Goal: Transaction & Acquisition: Book appointment/travel/reservation

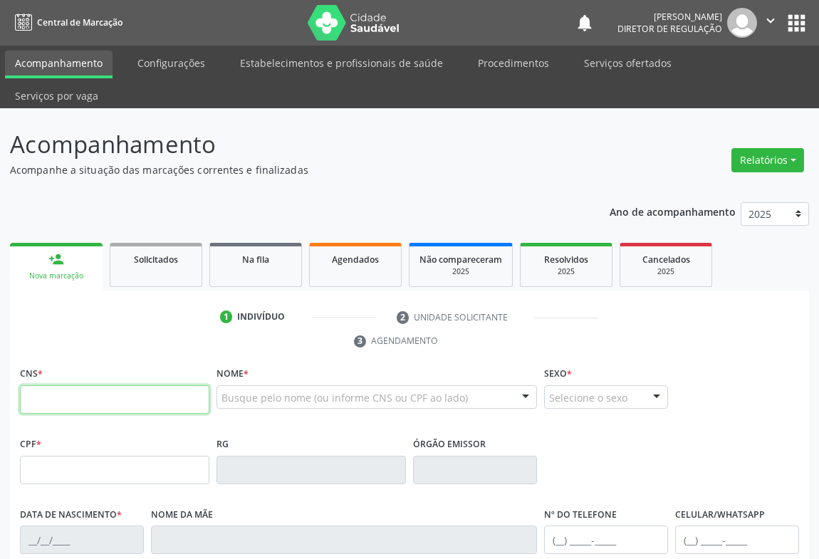
click at [90, 385] on input "text" at bounding box center [114, 399] width 189 height 28
type input "704 3085 8817 4795"
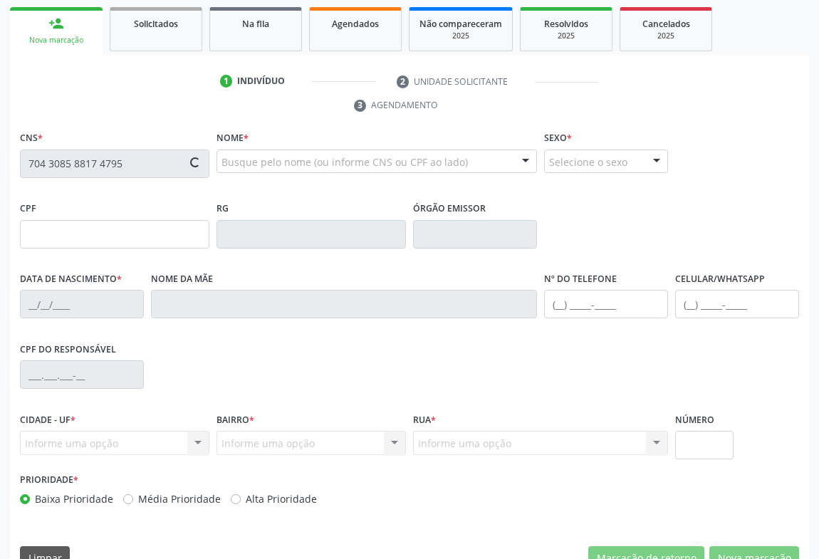
type input "005.121.545-46"
type input "2072484600"
type input "[DATE]"
type input "[PHONE_NUMBER]"
type input "sn"
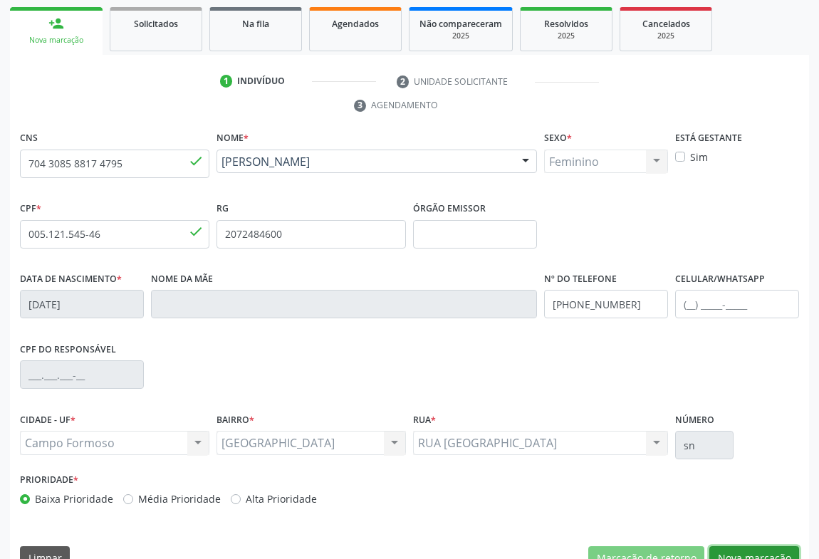
click at [751, 546] on button "Nova marcação" at bounding box center [754, 558] width 90 height 24
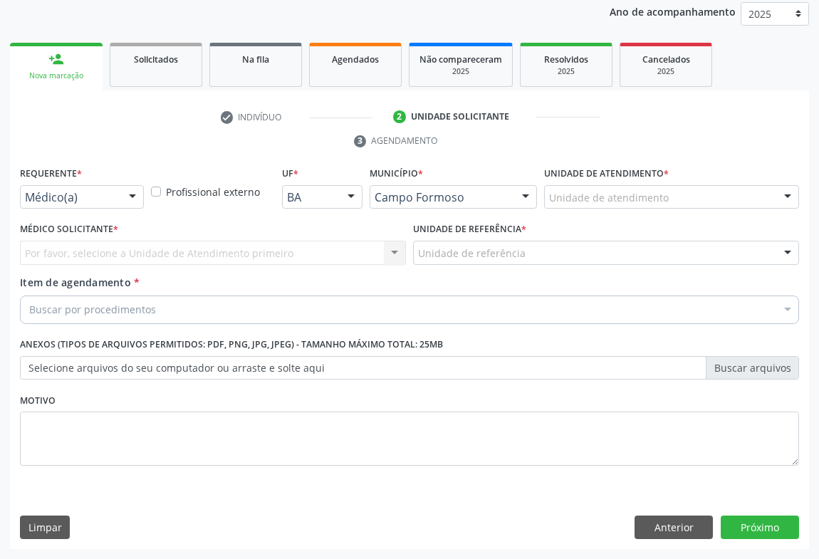
scroll to position [169, 0]
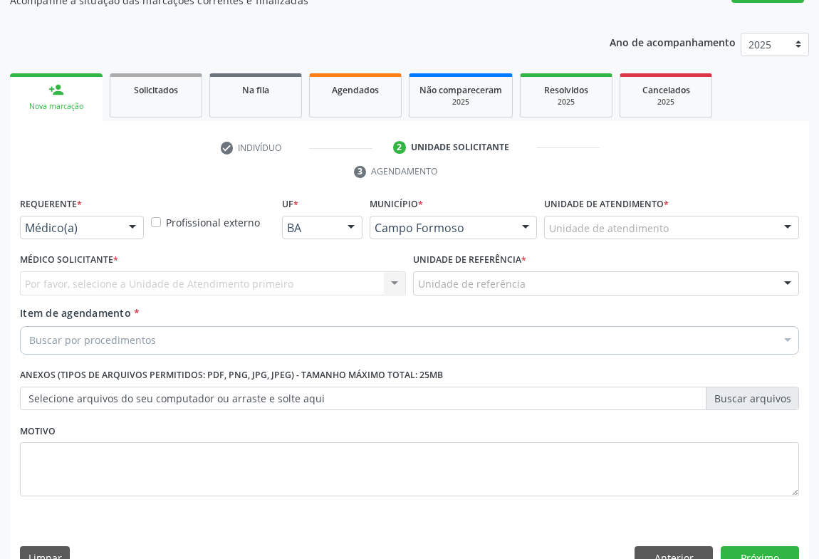
drag, startPoint x: 118, startPoint y: 177, endPoint x: 110, endPoint y: 199, distance: 23.0
click at [117, 194] on div "Requerente * Médico(a) Médico(a) Enfermeiro(a) Paciente Nenhum resultado encont…" at bounding box center [82, 217] width 124 height 46
drag, startPoint x: 110, startPoint y: 199, endPoint x: 108, endPoint y: 257, distance: 58.4
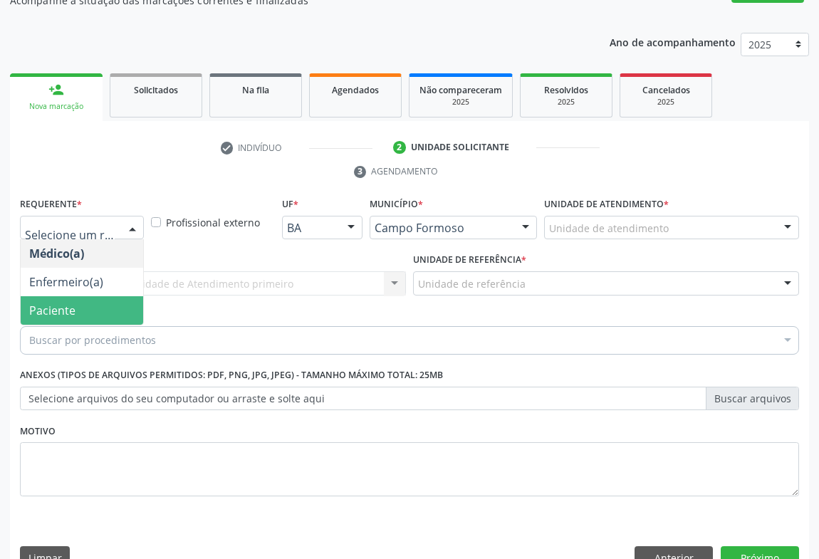
drag, startPoint x: 105, startPoint y: 273, endPoint x: 198, endPoint y: 248, distance: 96.7
click at [117, 296] on span "Paciente" at bounding box center [82, 310] width 122 height 28
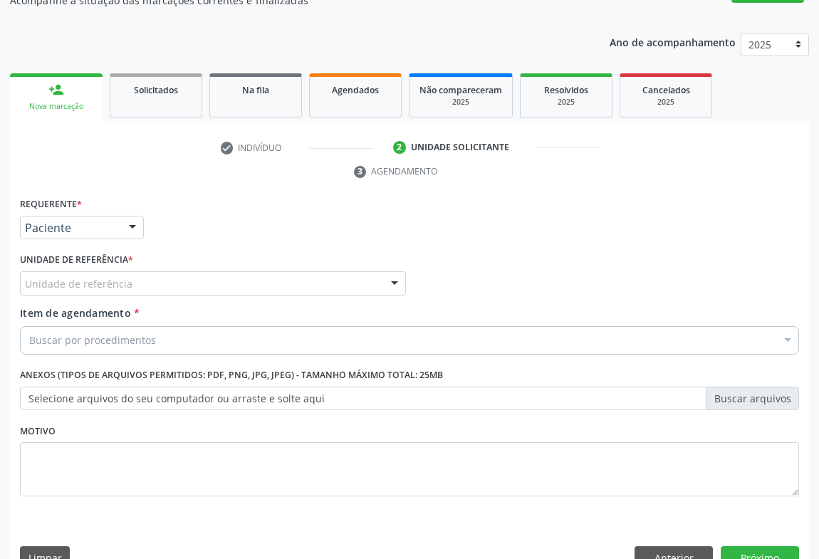
drag, startPoint x: 198, startPoint y: 248, endPoint x: 198, endPoint y: 315, distance: 66.9
click at [198, 271] on div "Unidade de referência" at bounding box center [213, 283] width 386 height 24
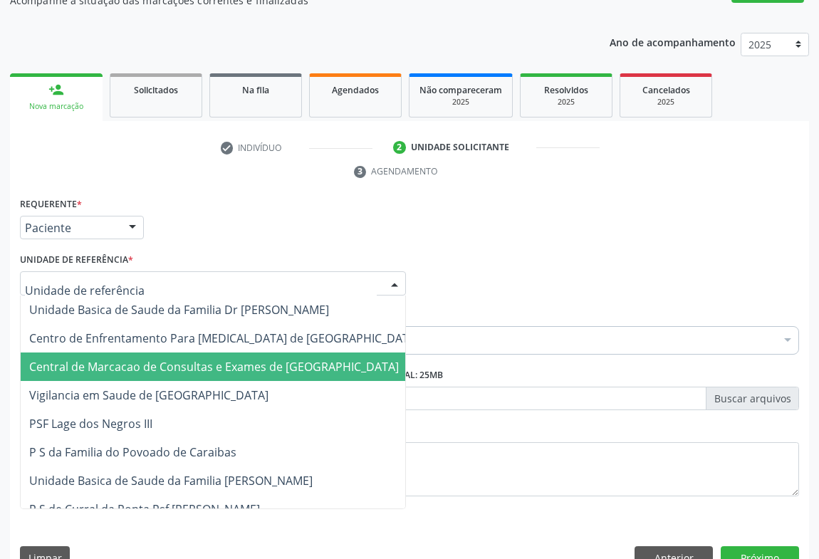
drag, startPoint x: 198, startPoint y: 341, endPoint x: 236, endPoint y: 321, distance: 43.3
click at [200, 359] on span "Central de Marcacao de Consultas e Exames de [GEOGRAPHIC_DATA]" at bounding box center [214, 367] width 370 height 16
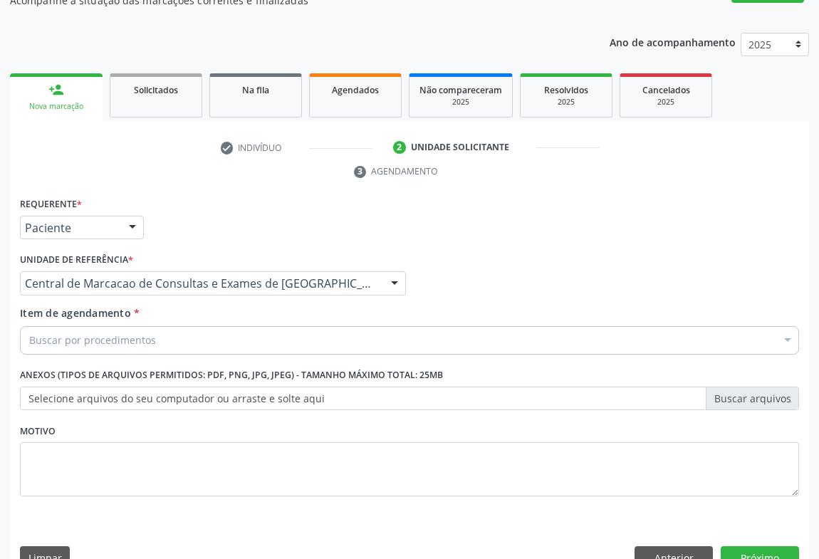
click at [236, 326] on div "Buscar por procedimentos" at bounding box center [409, 340] width 779 height 28
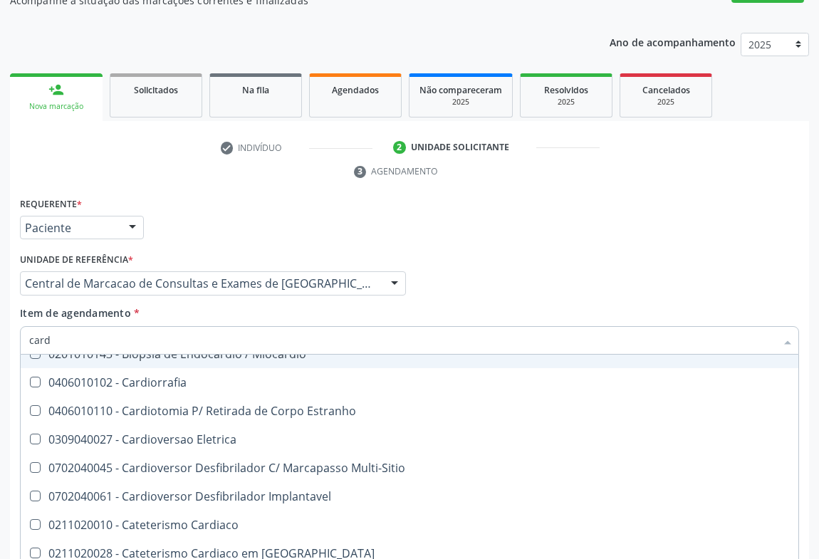
scroll to position [194, 0]
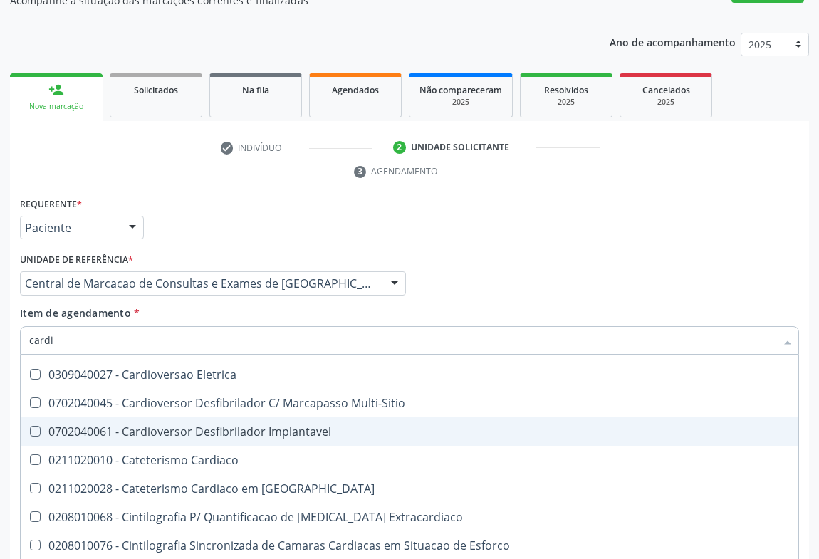
type input "cardio"
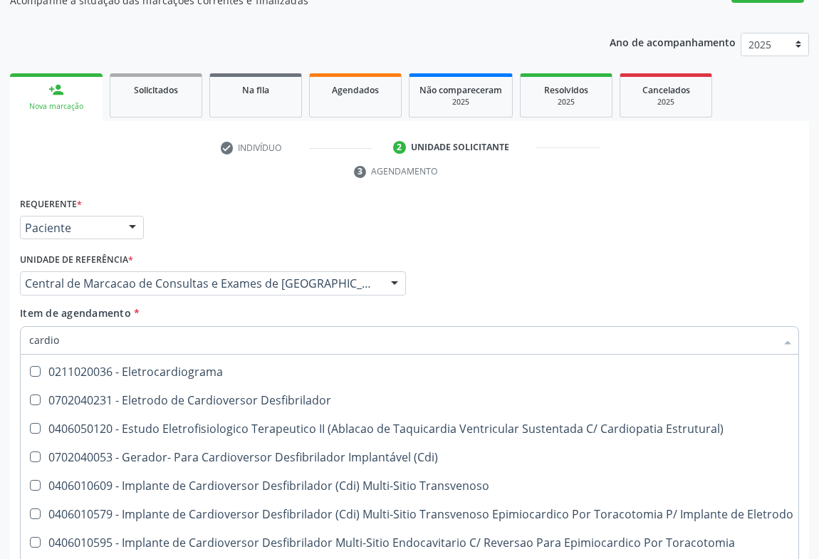
scroll to position [647, 0]
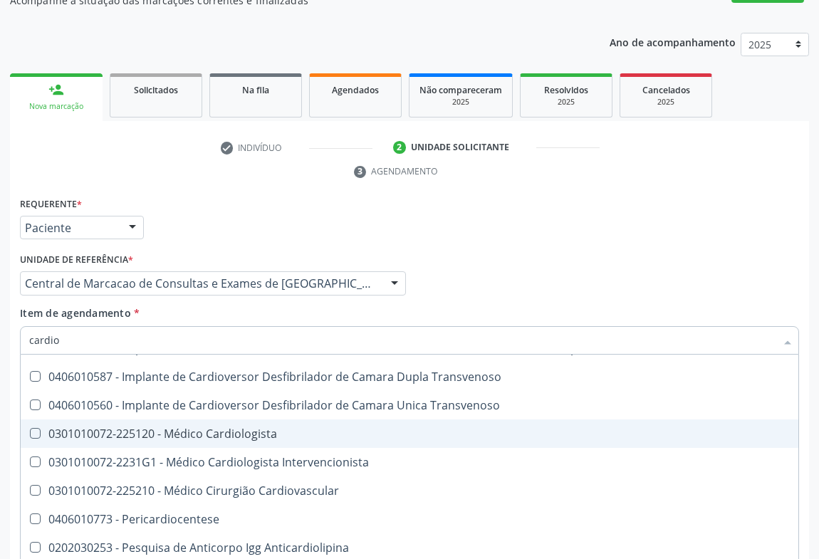
click at [278, 428] on div "0301010072-225120 - Médico Cardiologista" at bounding box center [411, 433] width 764 height 11
checkbox Cardiologista "true"
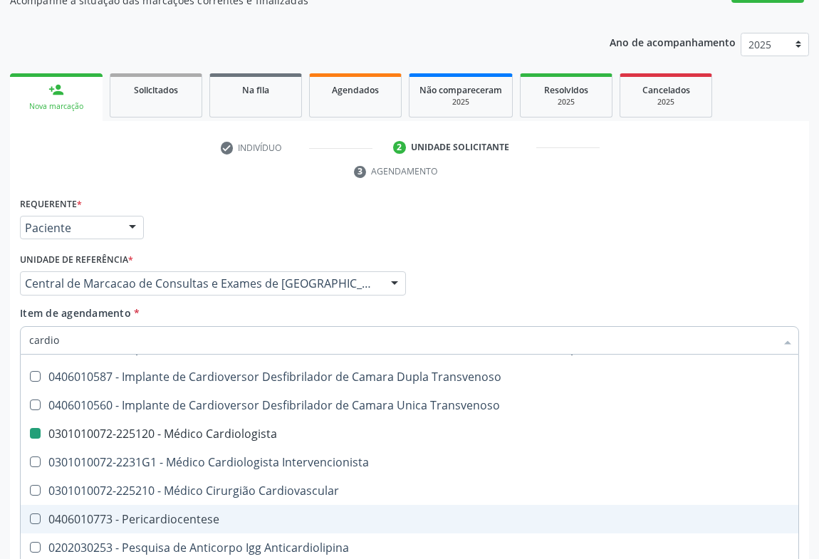
click at [741, 249] on div "Médico Solicitante Por favor, selecione a Unidade de Atendimento primeiro Nenhu…" at bounding box center [409, 277] width 786 height 56
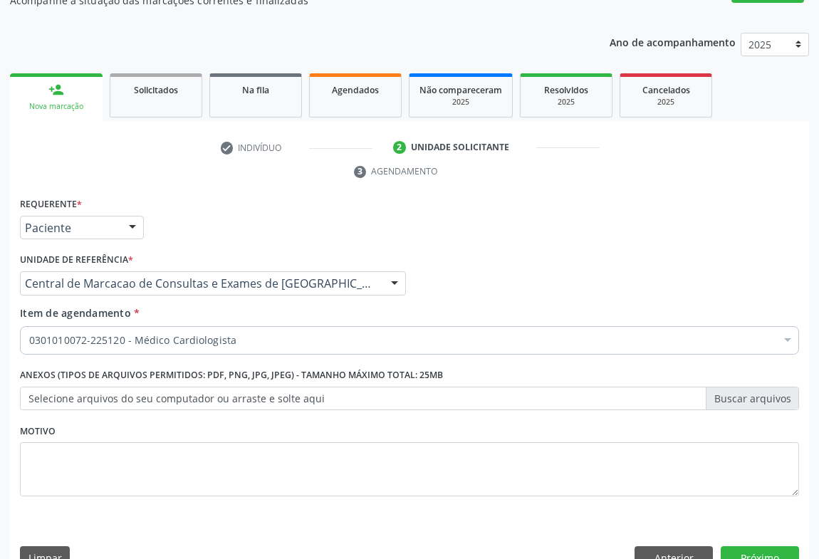
scroll to position [0, 0]
click at [741, 546] on button "Próximo" at bounding box center [760, 558] width 78 height 24
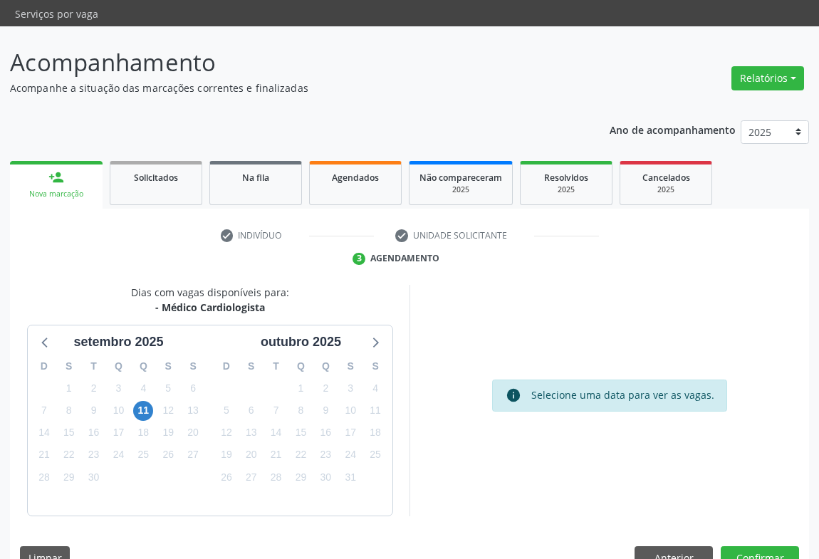
click at [741, 513] on div "Dias com vagas disponíveis para: - Médico Cardiologista se[DATE] S T Q Q S S 31…" at bounding box center [409, 433] width 799 height 296
click at [744, 546] on button "Confirmar" at bounding box center [760, 558] width 78 height 24
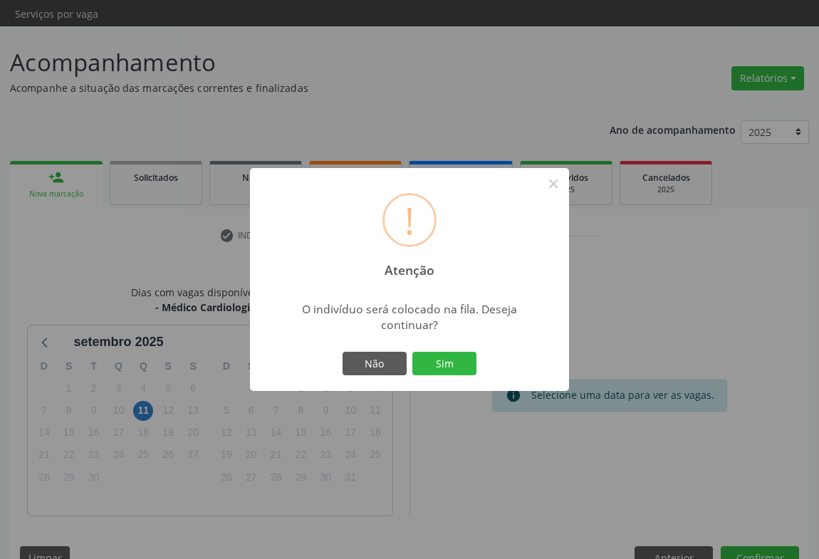
click at [412, 352] on button "Sim" at bounding box center [444, 364] width 64 height 24
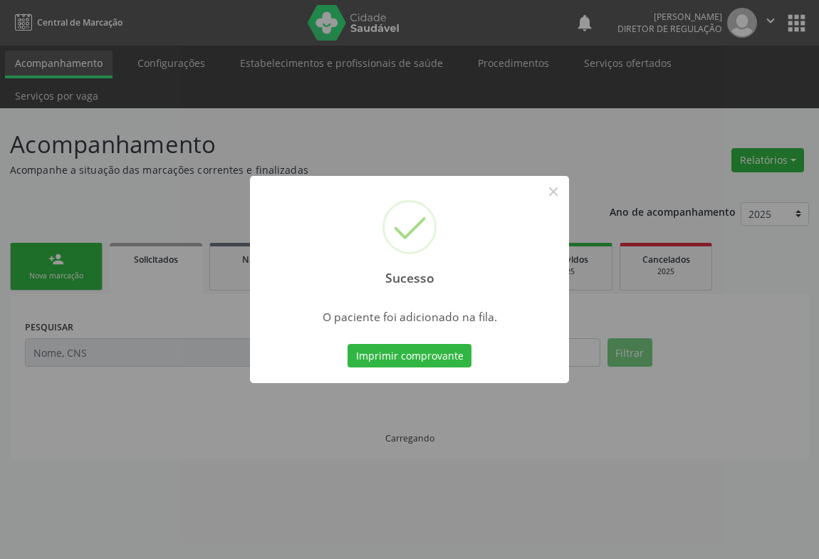
scroll to position [0, 0]
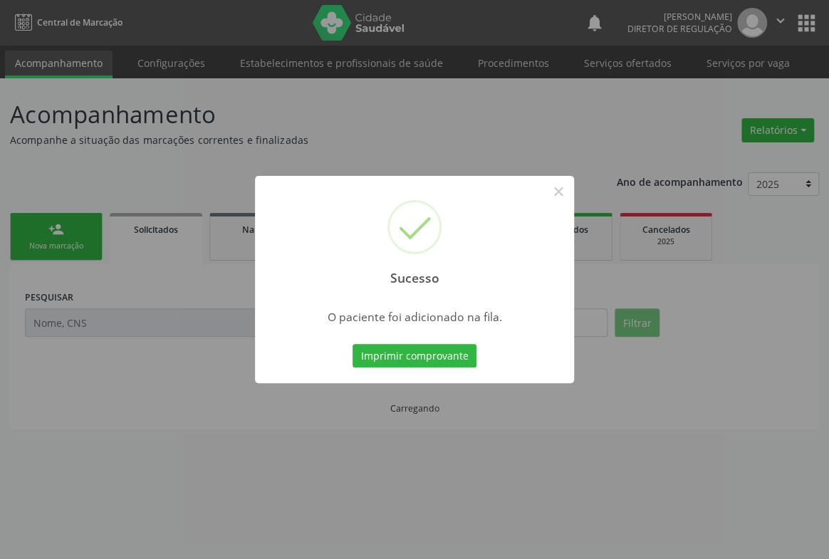
click at [352, 344] on button "Imprimir comprovante" at bounding box center [414, 356] width 124 height 24
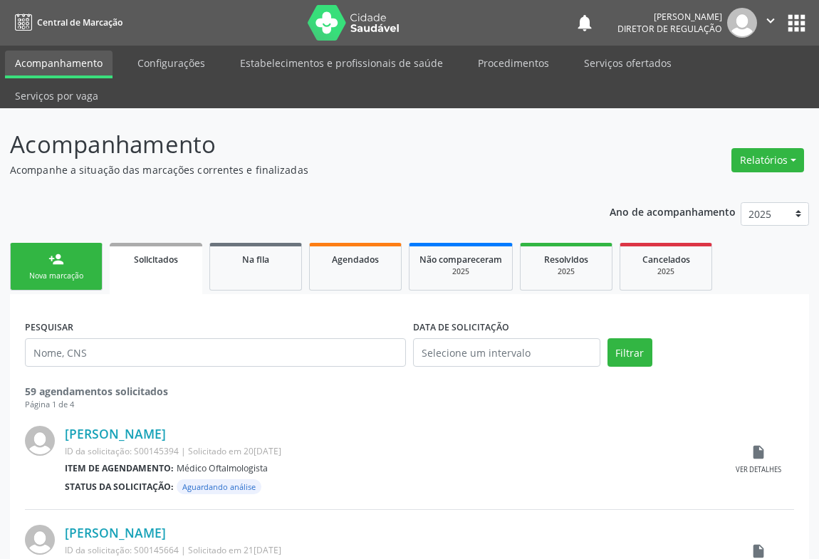
click at [767, 19] on icon "" at bounding box center [771, 21] width 16 height 16
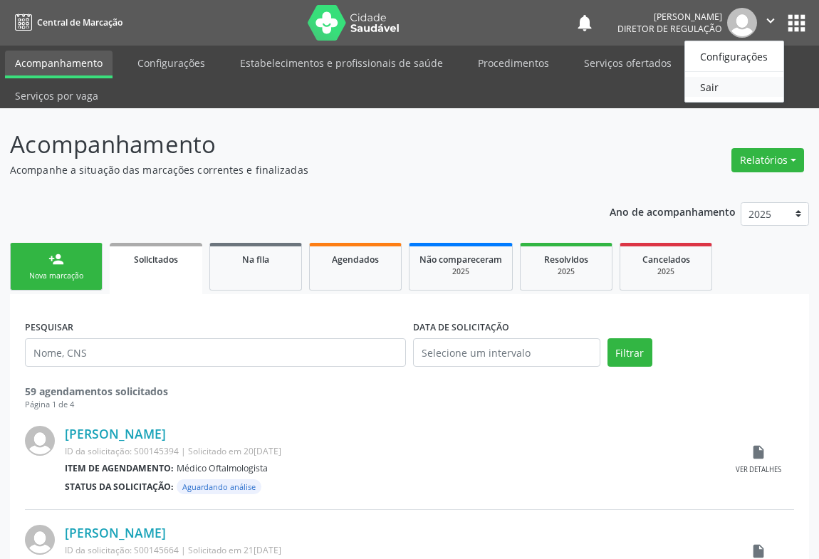
click at [748, 85] on link "Sair" at bounding box center [734, 87] width 98 height 20
